Goal: Task Accomplishment & Management: Complete application form

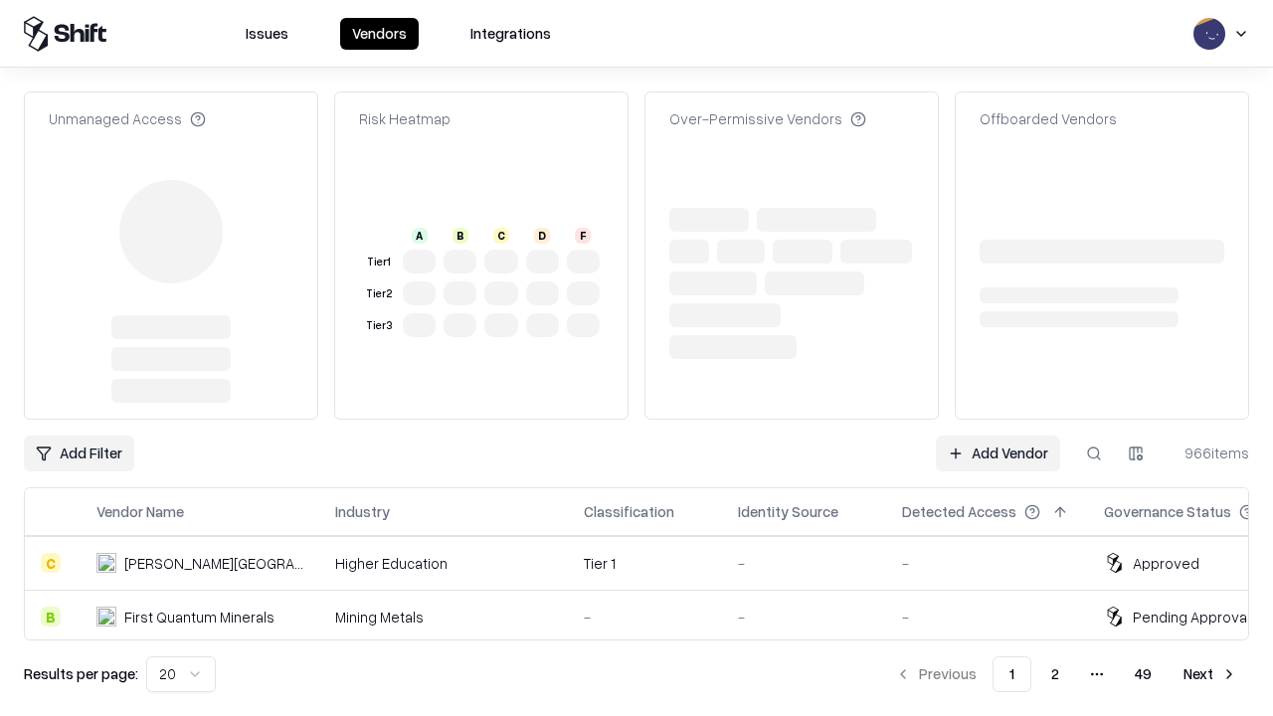
click at [997, 436] on link "Add Vendor" at bounding box center [998, 454] width 124 height 36
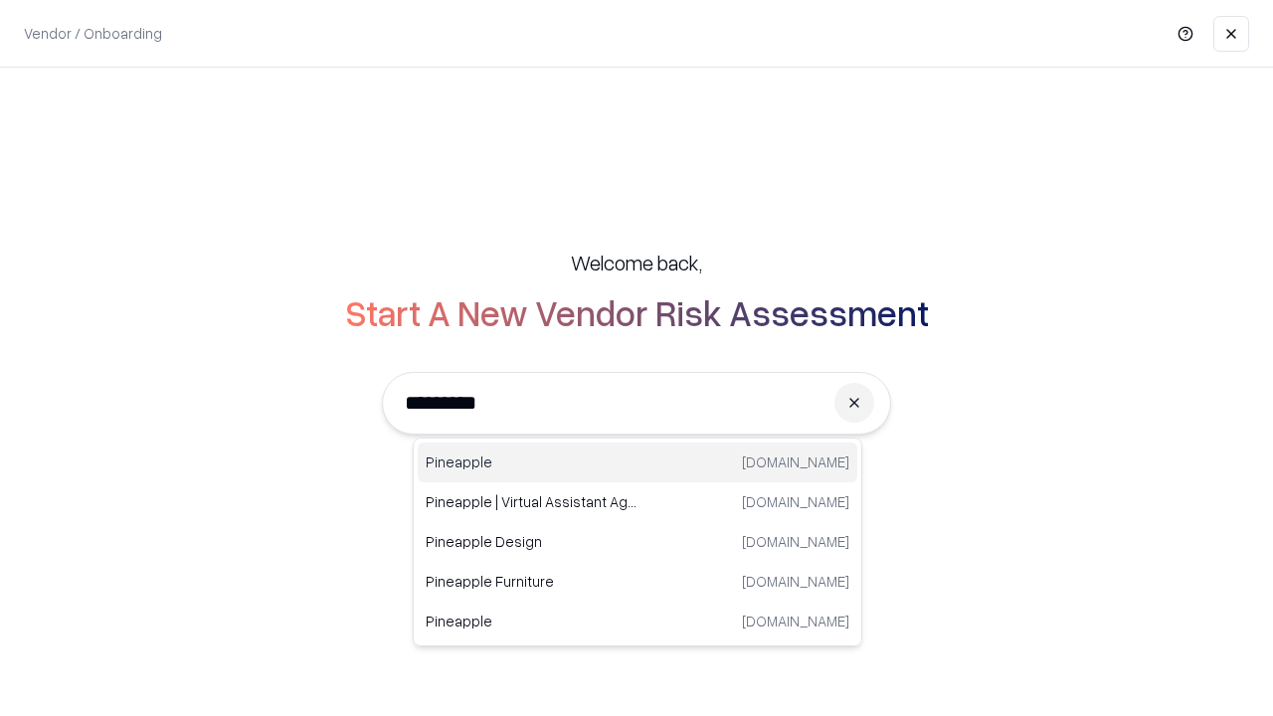
click at [637, 462] on div "Pineapple [DOMAIN_NAME]" at bounding box center [637, 462] width 439 height 40
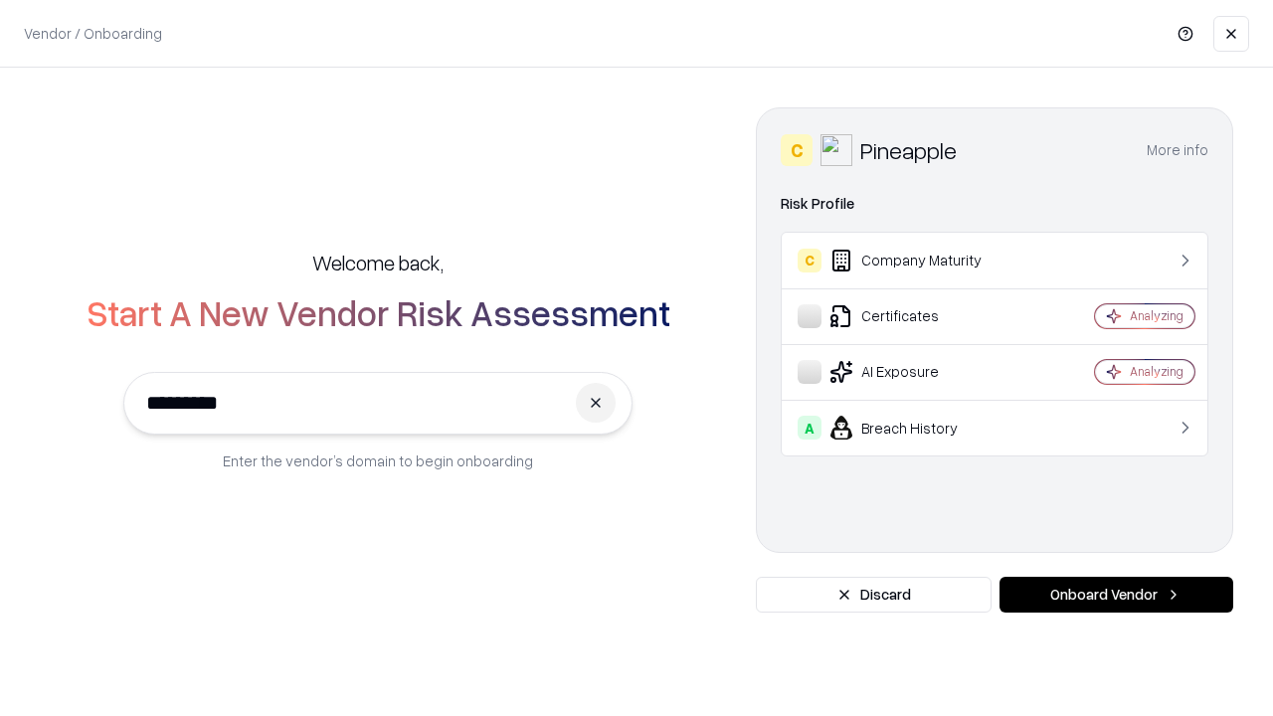
type input "*********"
click at [1116, 595] on button "Onboard Vendor" at bounding box center [1116, 595] width 234 height 36
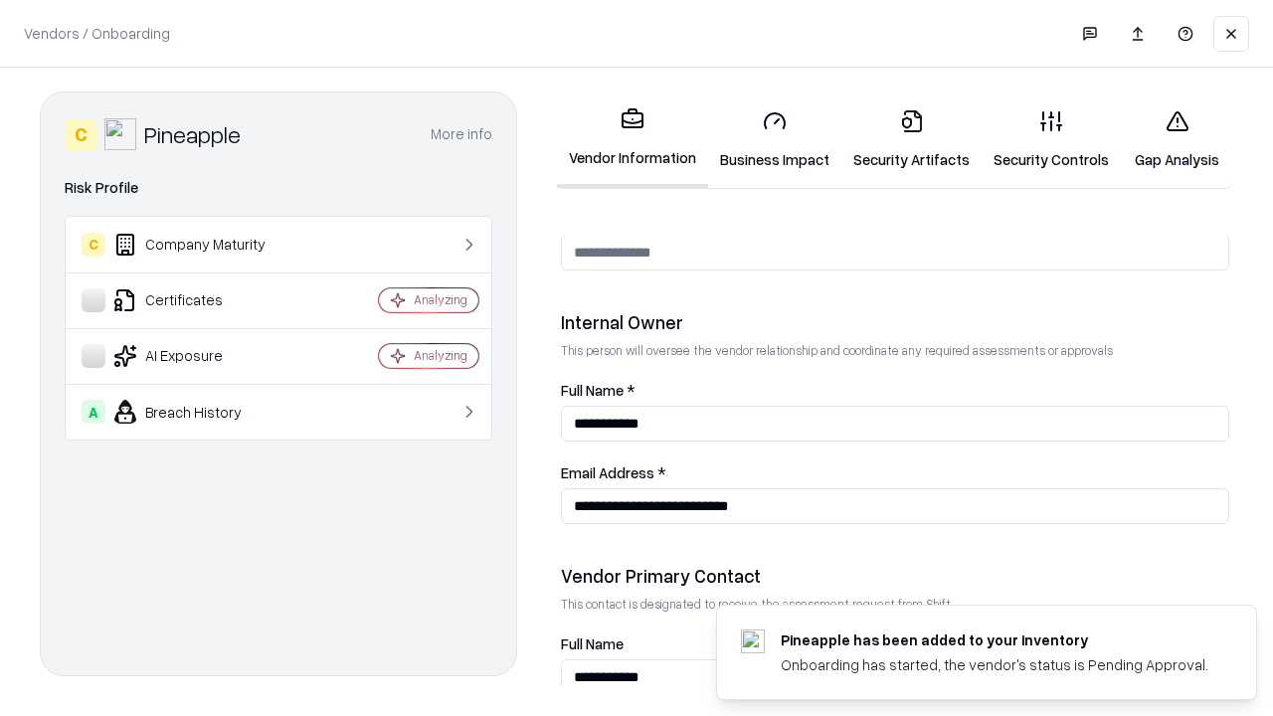
scroll to position [1030, 0]
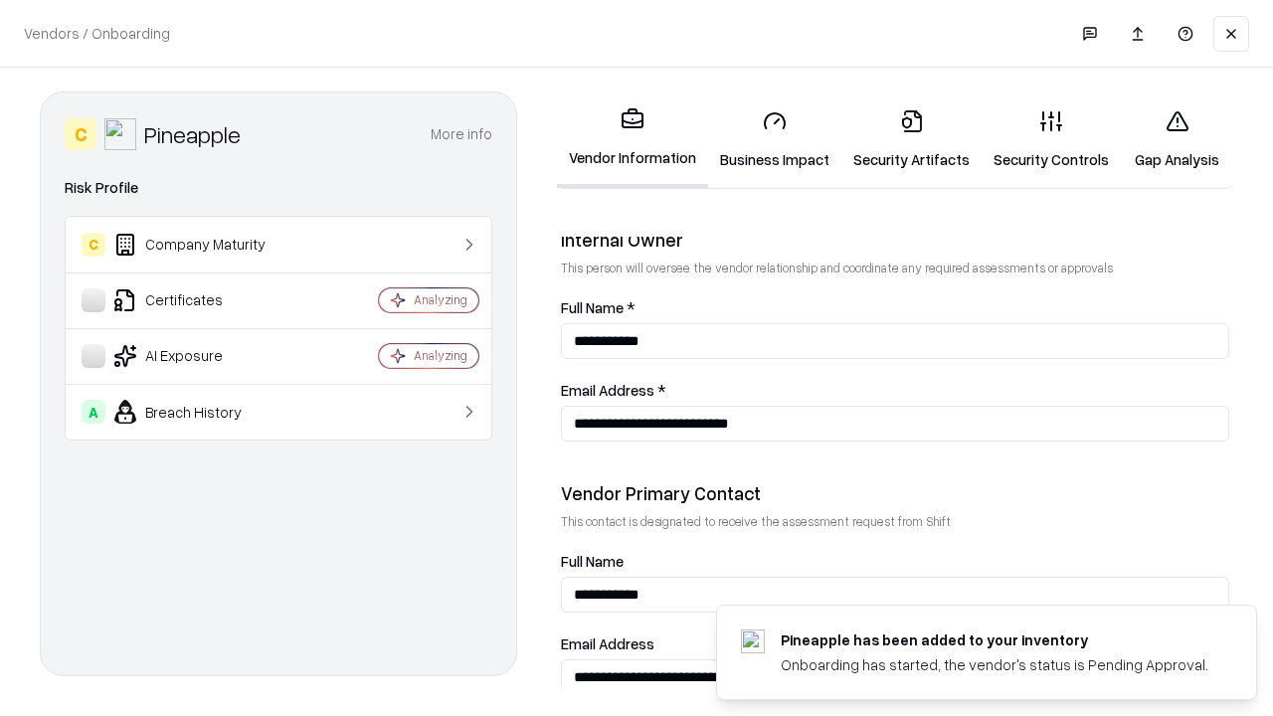
click at [775, 139] on link "Business Impact" at bounding box center [774, 139] width 133 height 92
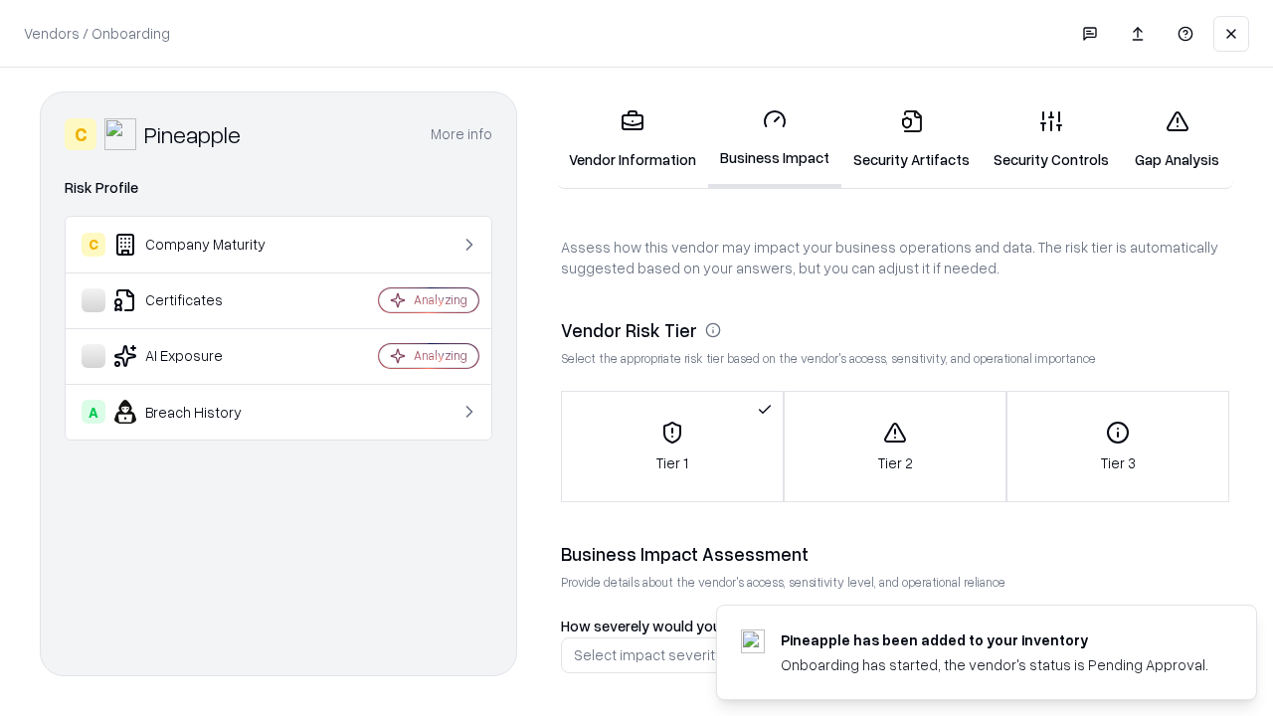
click at [911, 139] on link "Security Artifacts" at bounding box center [911, 139] width 140 height 92
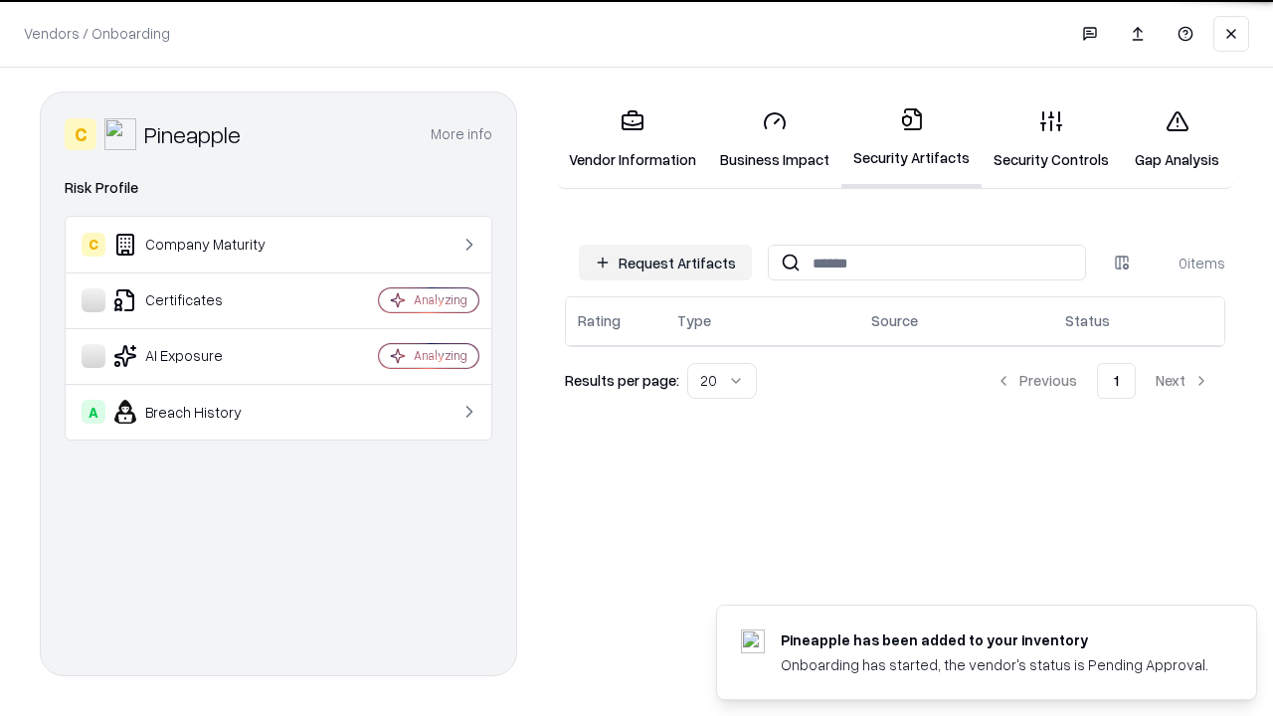
click at [665, 261] on button "Request Artifacts" at bounding box center [665, 263] width 173 height 36
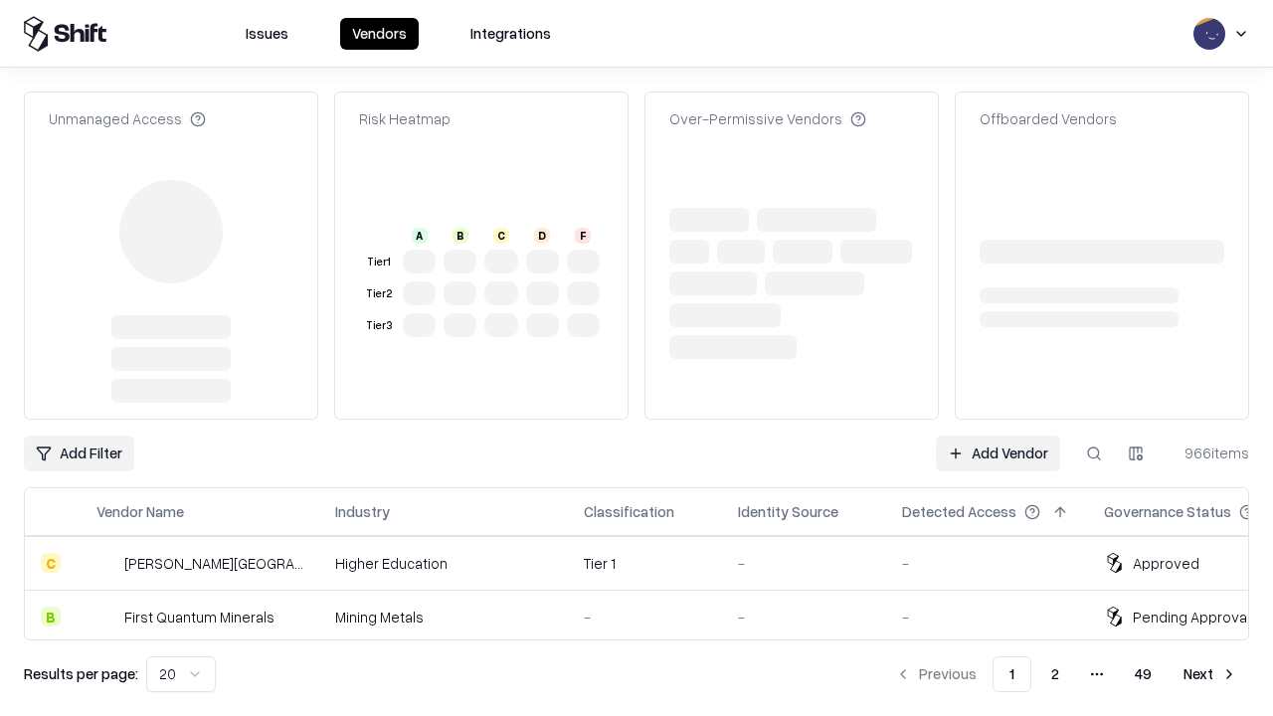
click at [997, 436] on link "Add Vendor" at bounding box center [998, 454] width 124 height 36
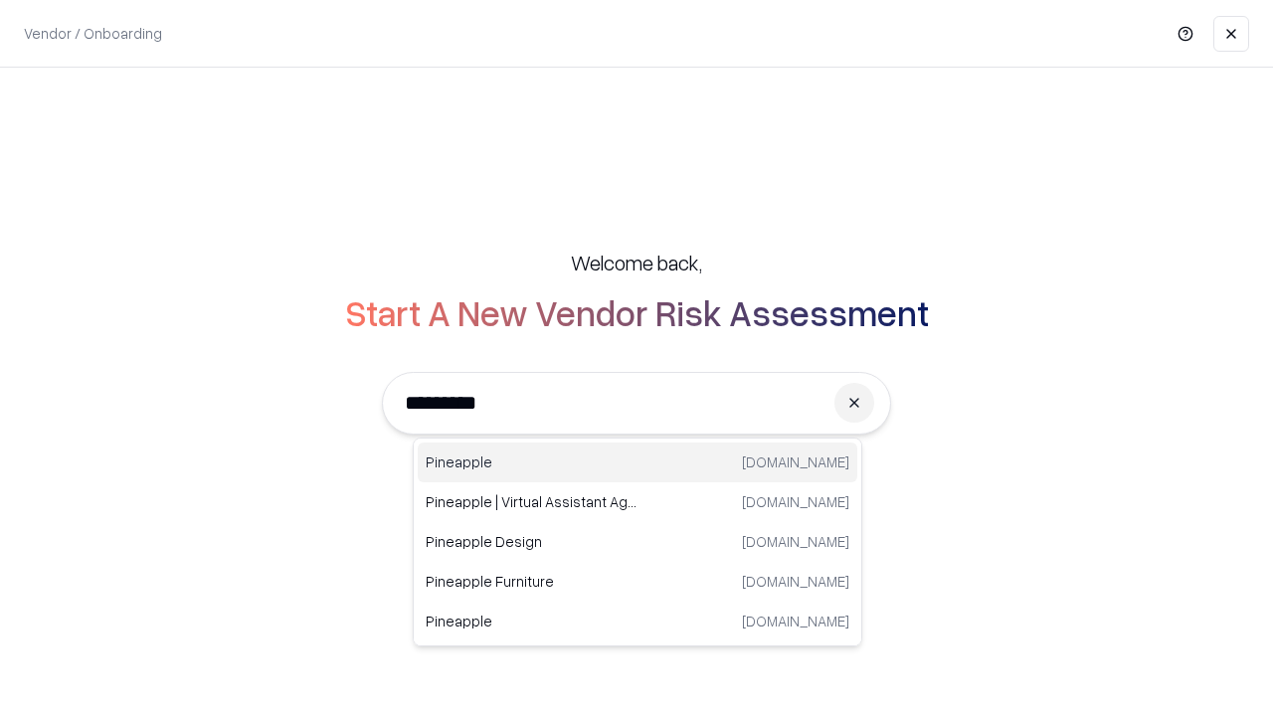
click at [637, 462] on div "Pineapple [DOMAIN_NAME]" at bounding box center [637, 462] width 439 height 40
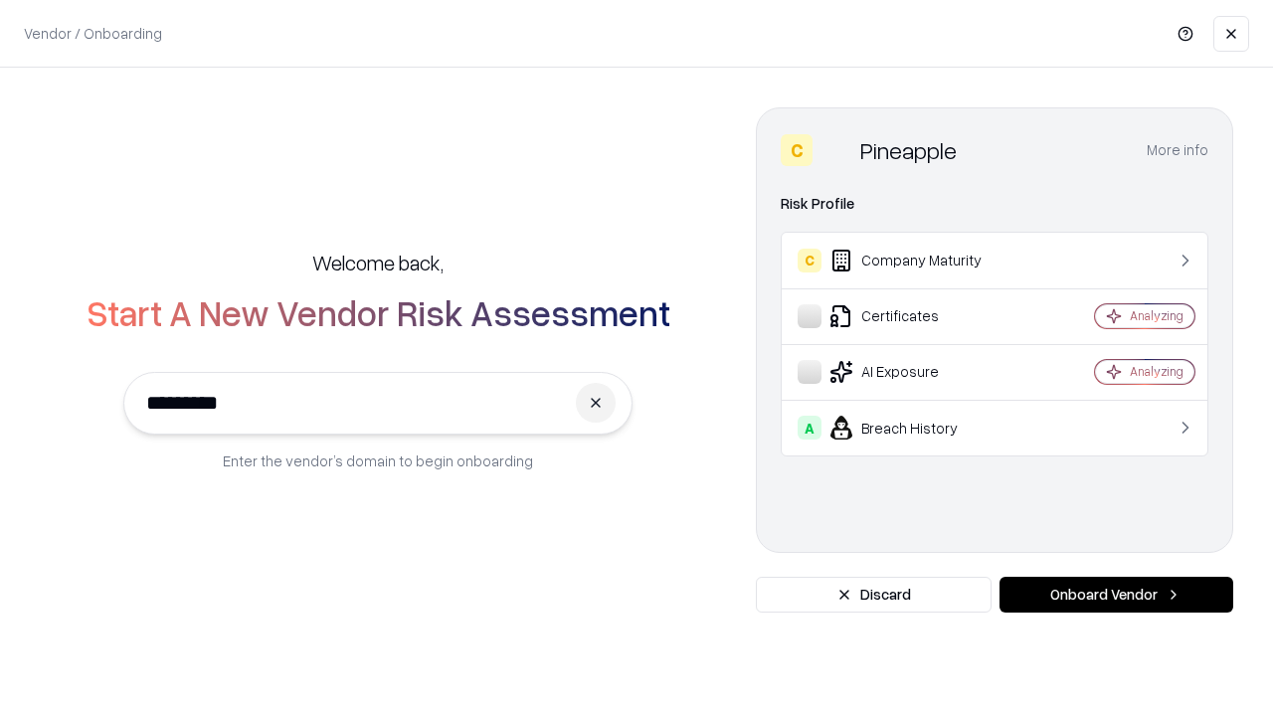
type input "*********"
click at [1116, 595] on button "Onboard Vendor" at bounding box center [1116, 595] width 234 height 36
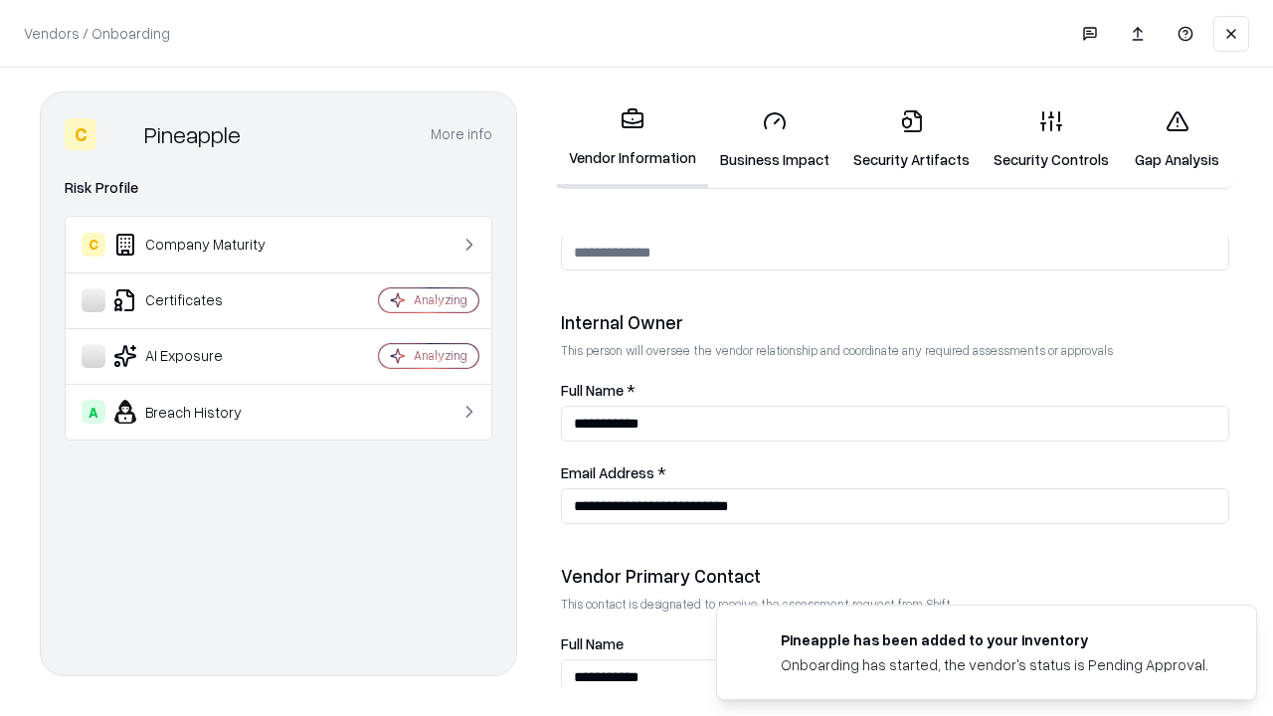
scroll to position [1030, 0]
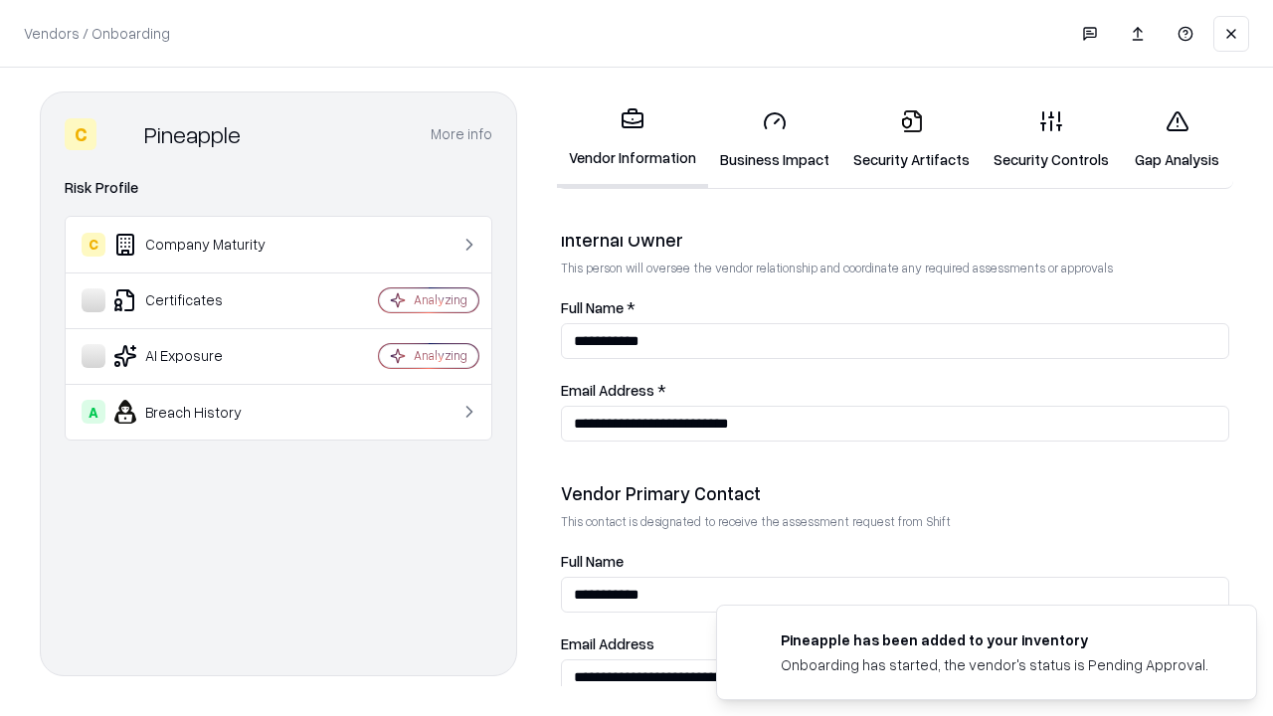
click at [1176, 139] on link "Gap Analysis" at bounding box center [1177, 139] width 112 height 92
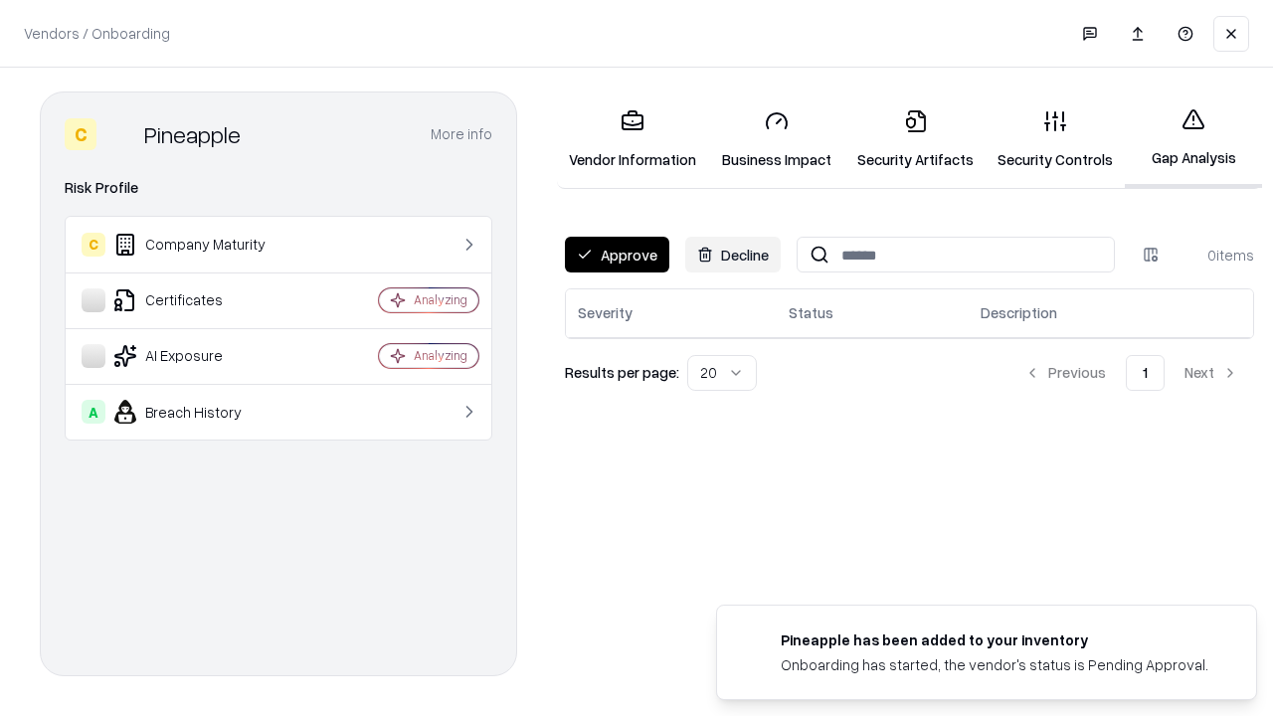
click at [616, 255] on button "Approve" at bounding box center [617, 255] width 104 height 36
